Goal: Check status: Check status

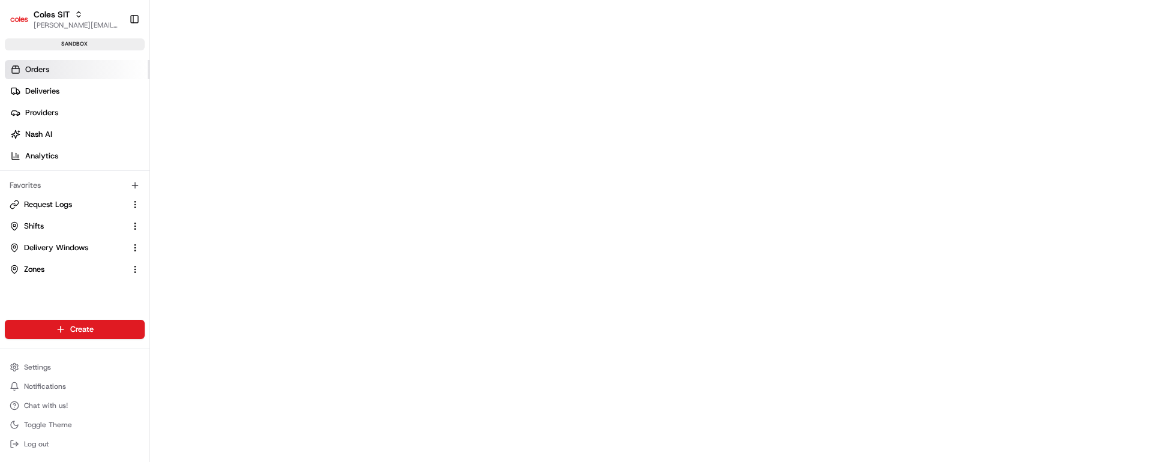
click at [35, 68] on span "Orders" at bounding box center [37, 69] width 24 height 11
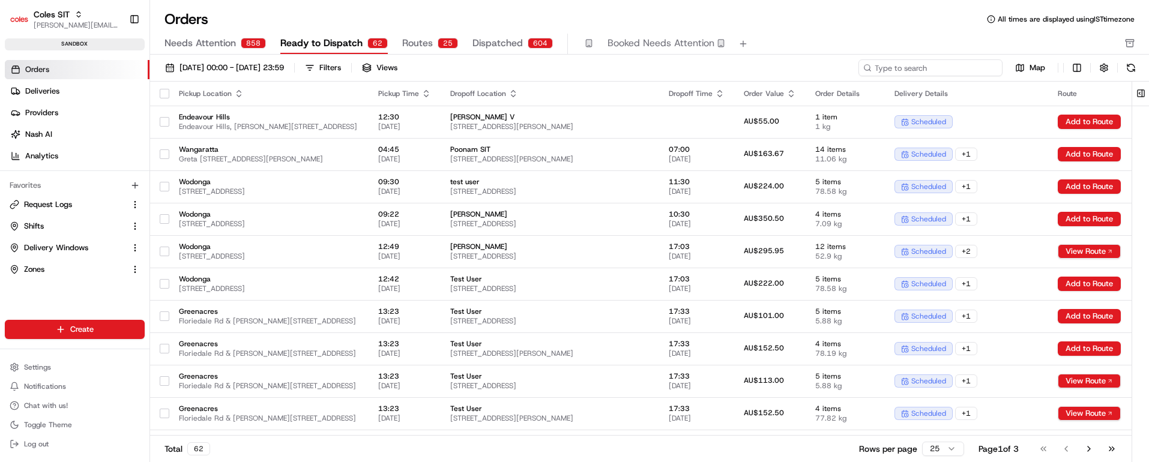
click at [944, 64] on input at bounding box center [931, 67] width 144 height 17
paste input "226488025"
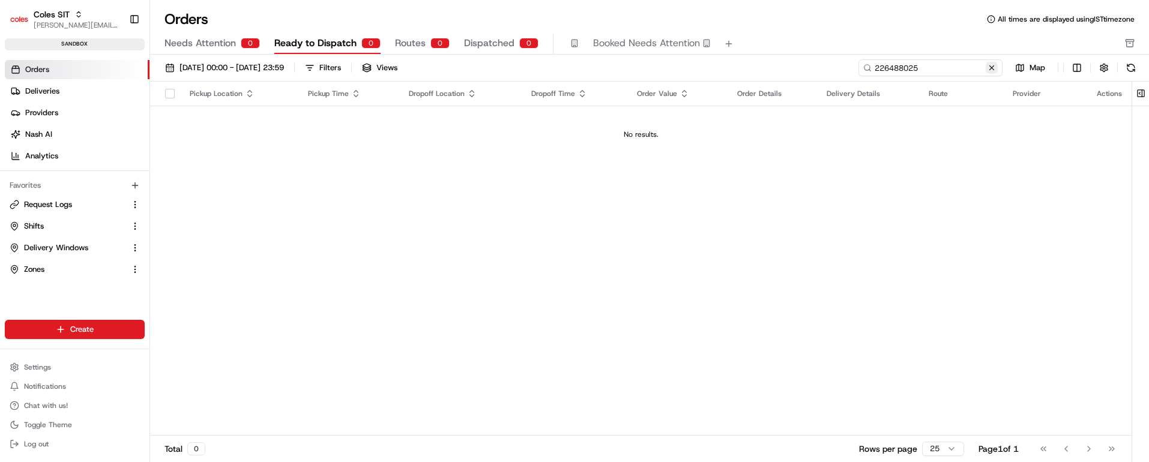
type input "226488025"
click at [992, 68] on button at bounding box center [992, 68] width 12 height 12
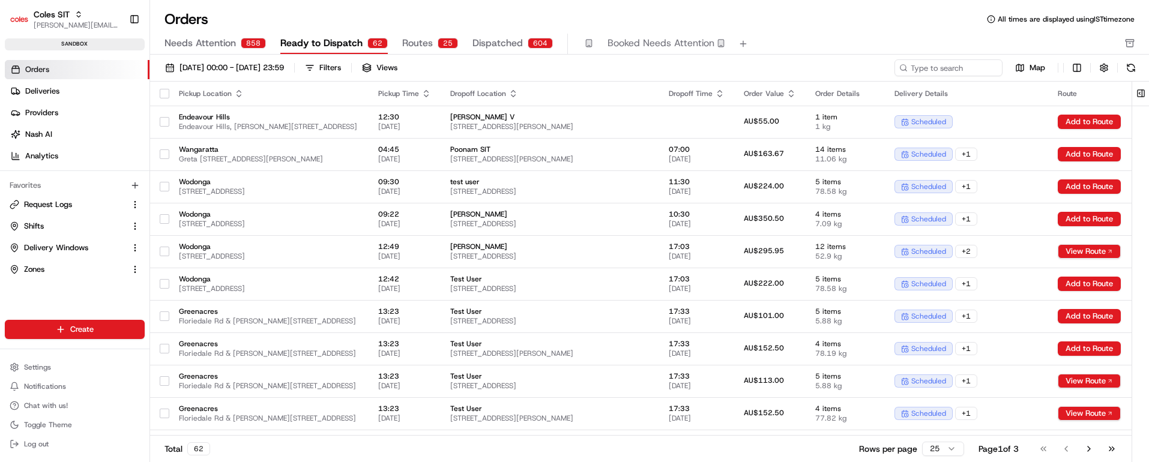
click at [216, 40] on span "Needs Attention" at bounding box center [199, 43] width 71 height 14
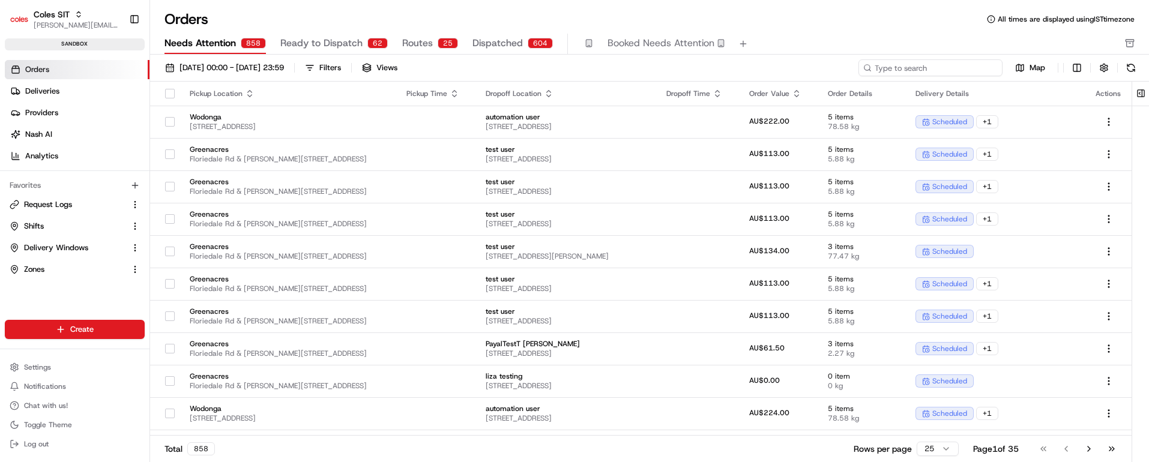
click at [969, 69] on input at bounding box center [931, 67] width 144 height 17
paste input "226488025"
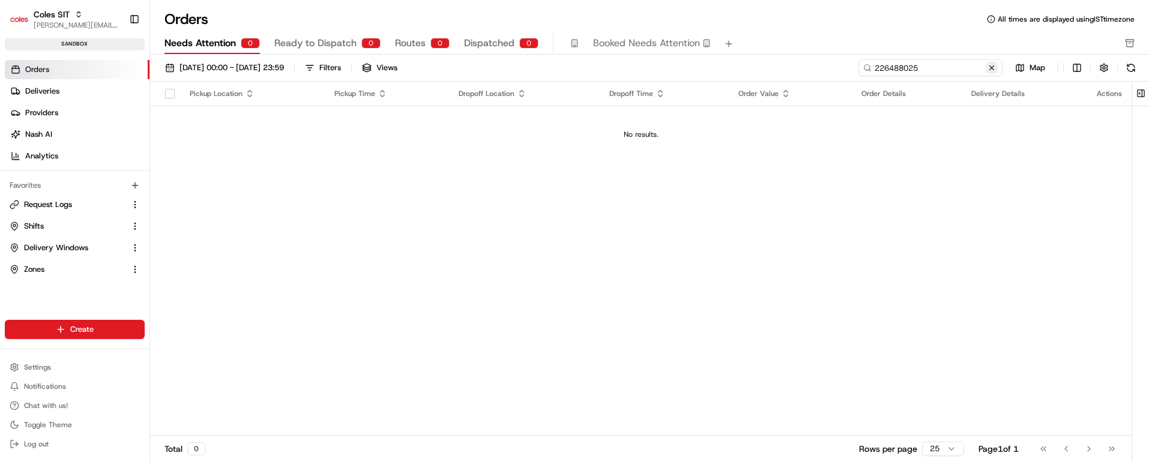
type input "226488025"
click at [994, 67] on button at bounding box center [992, 68] width 12 height 12
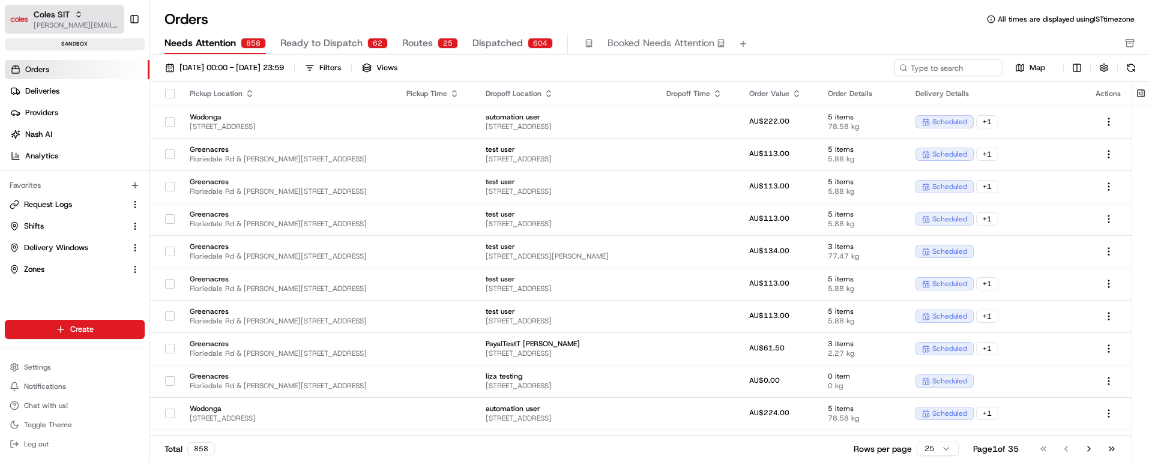
click at [71, 11] on div "Coles SIT" at bounding box center [77, 14] width 86 height 12
